Goal: Task Accomplishment & Management: Manage account settings

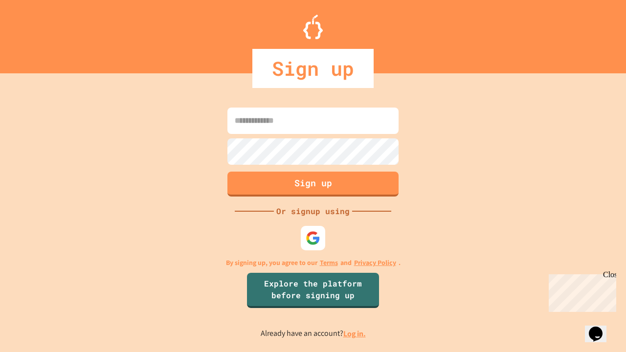
click at [355, 334] on link "Log in." at bounding box center [354, 334] width 23 height 10
